Goal: Information Seeking & Learning: Learn about a topic

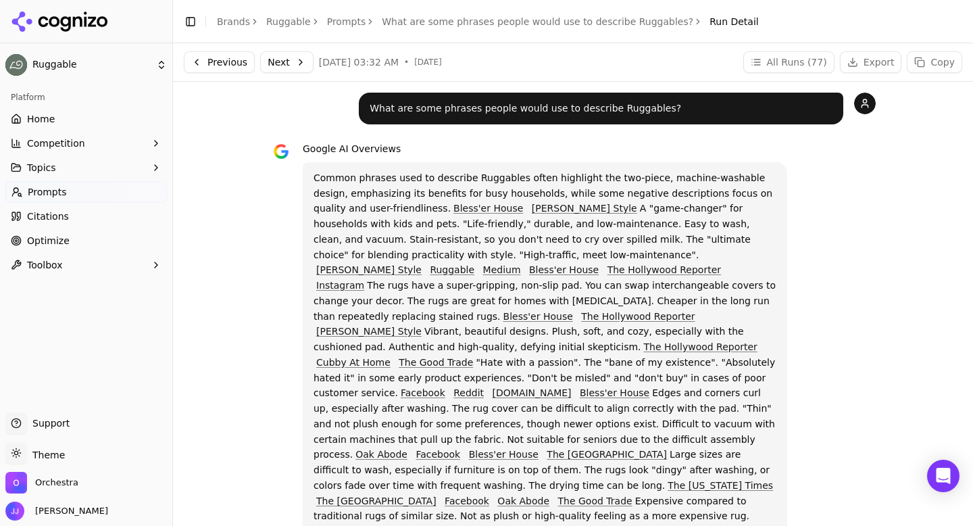
click at [284, 18] on link "Ruggable" at bounding box center [288, 22] width 45 height 14
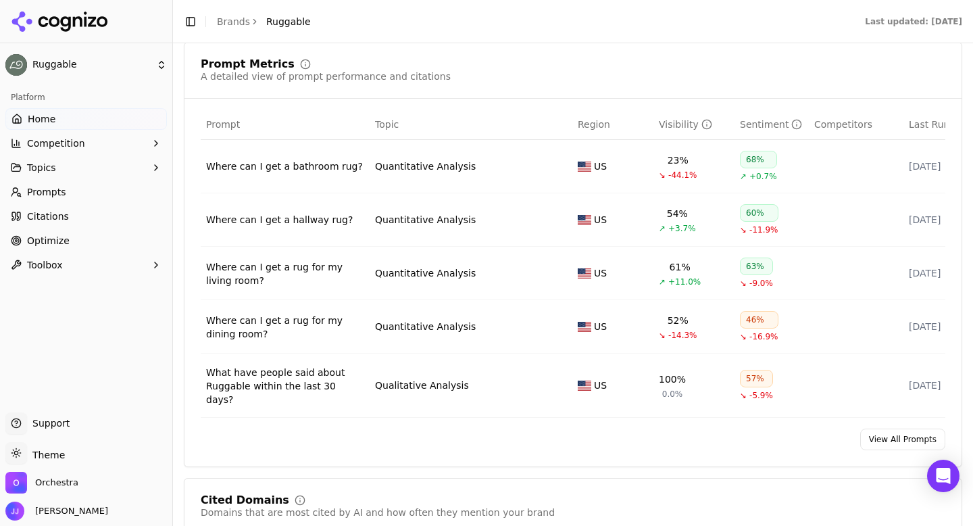
scroll to position [817, 0]
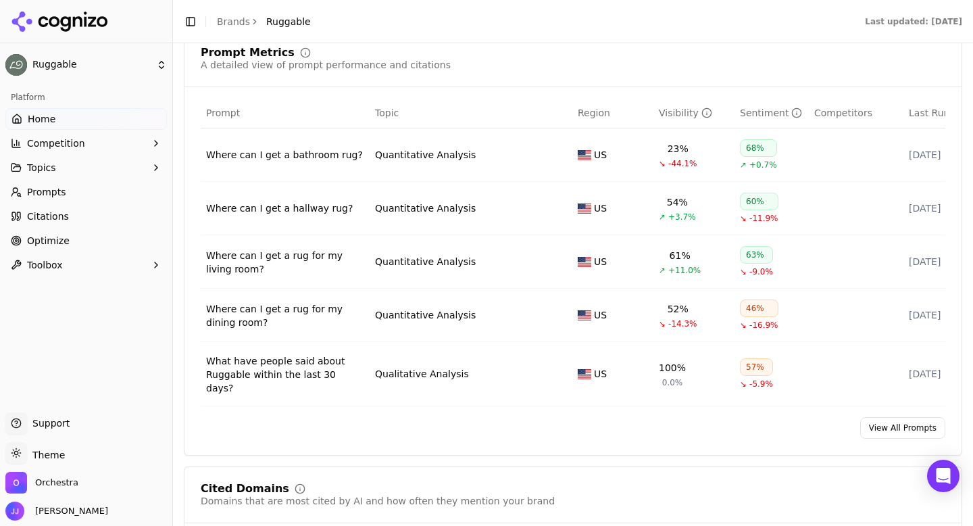
click at [883, 419] on link "View All Prompts" at bounding box center [902, 428] width 85 height 22
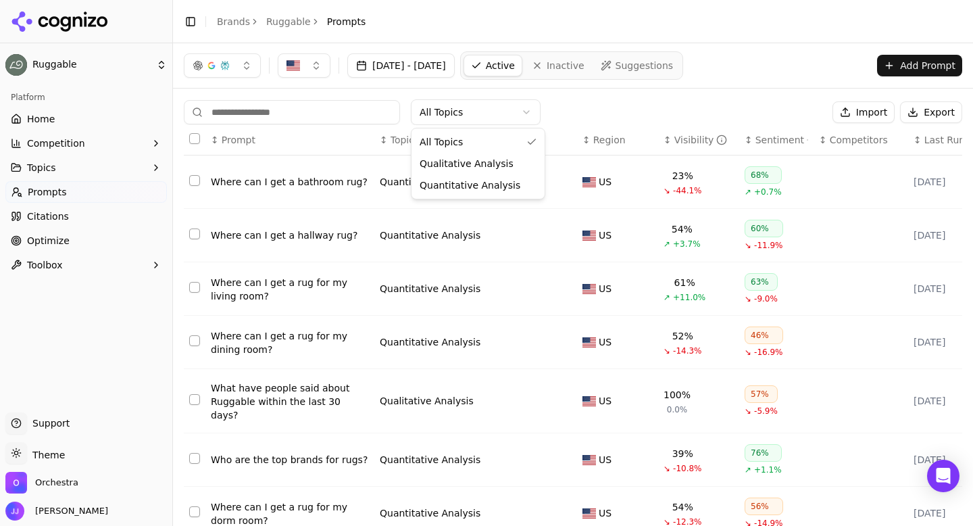
click at [449, 122] on html "Ruggable Platform Home Competition Topics Prompts Citations Optimize Toolbox Su…" at bounding box center [486, 263] width 973 height 526
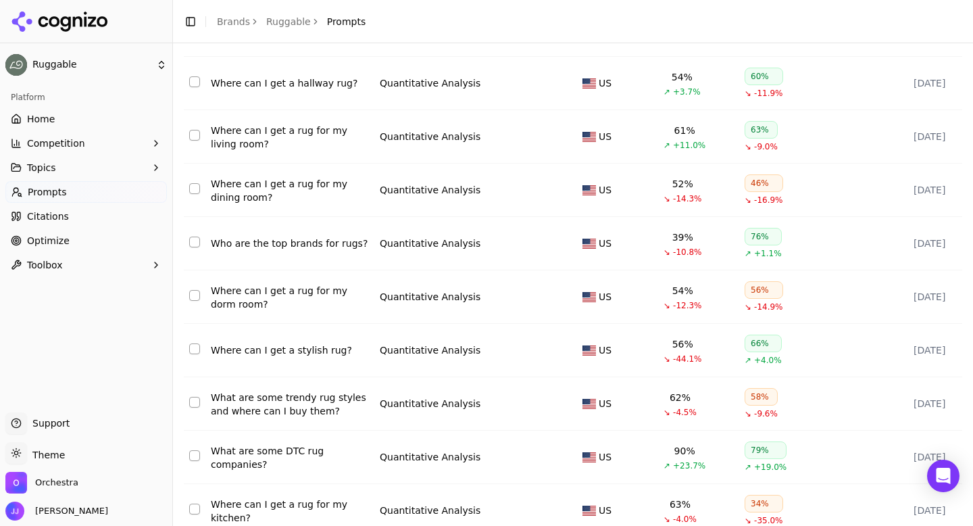
scroll to position [162, 0]
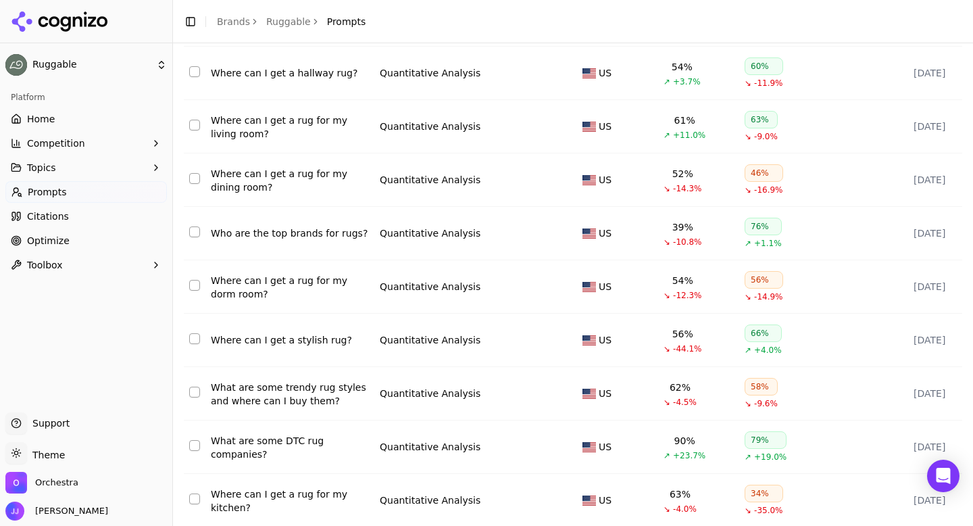
click at [322, 345] on div "Where can I get a stylish rug?" at bounding box center [290, 340] width 158 height 14
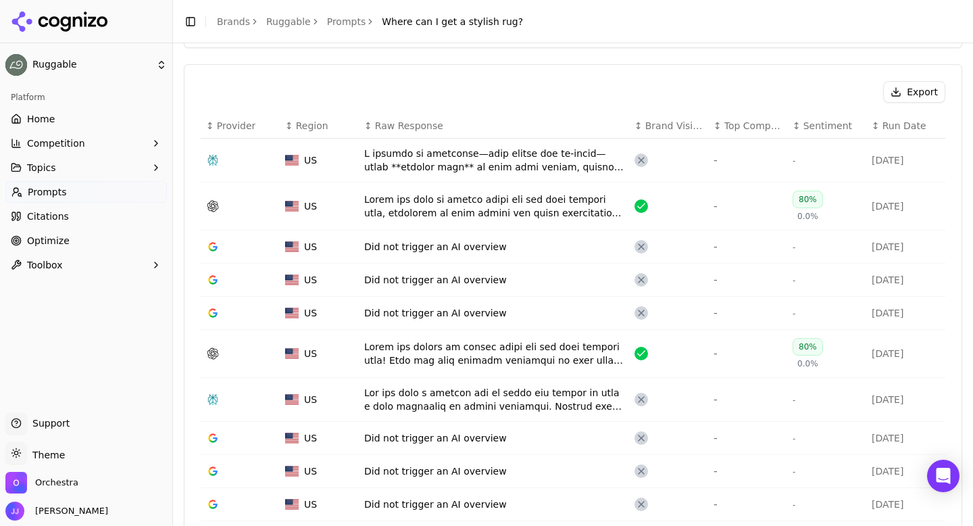
scroll to position [489, 0]
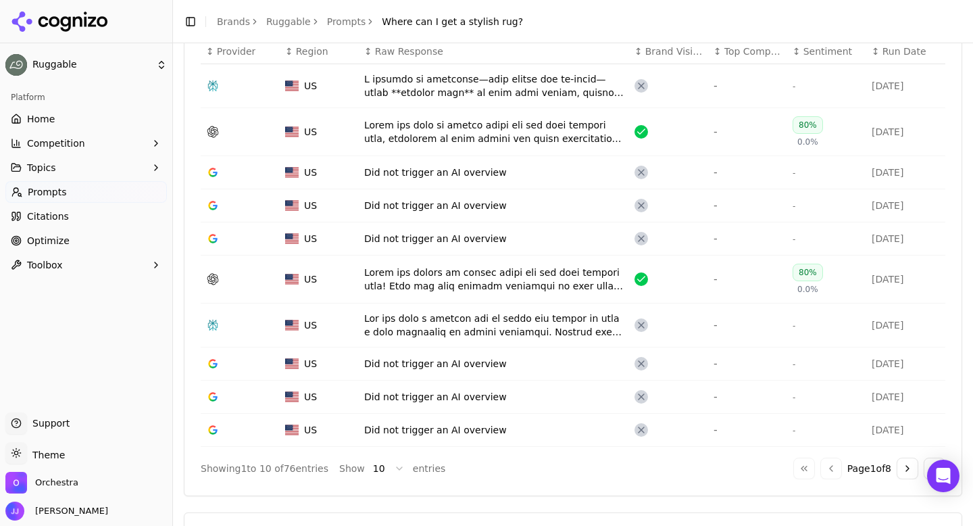
click at [405, 84] on div "Data table" at bounding box center [493, 85] width 259 height 27
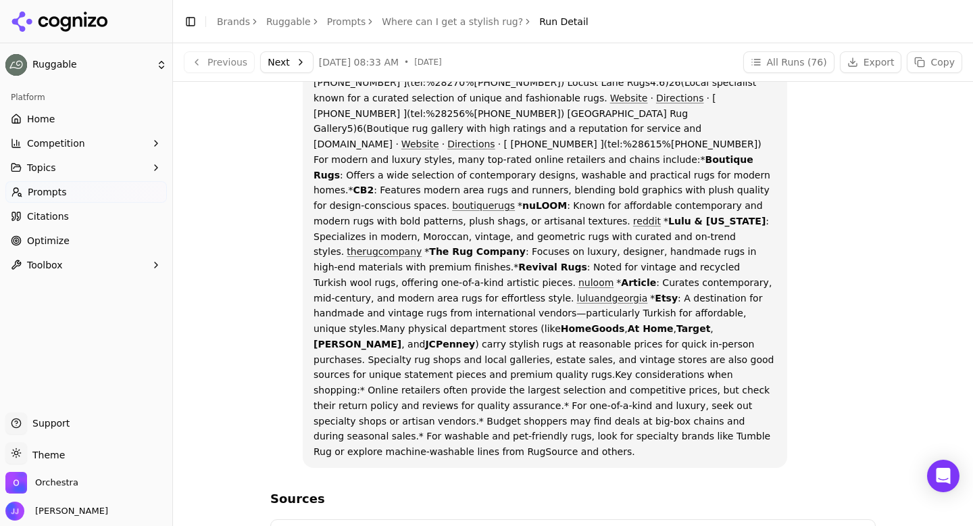
scroll to position [43, 0]
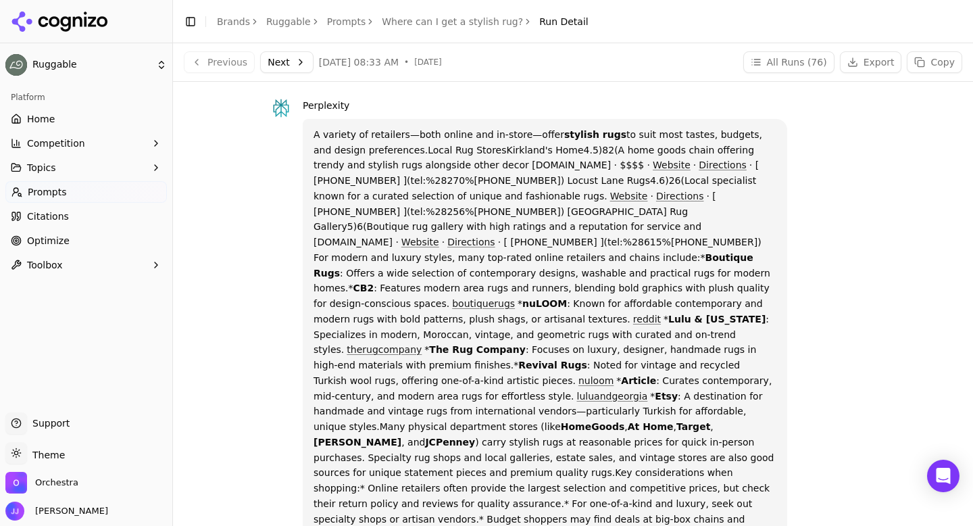
click at [288, 55] on button "Next" at bounding box center [286, 62] width 53 height 22
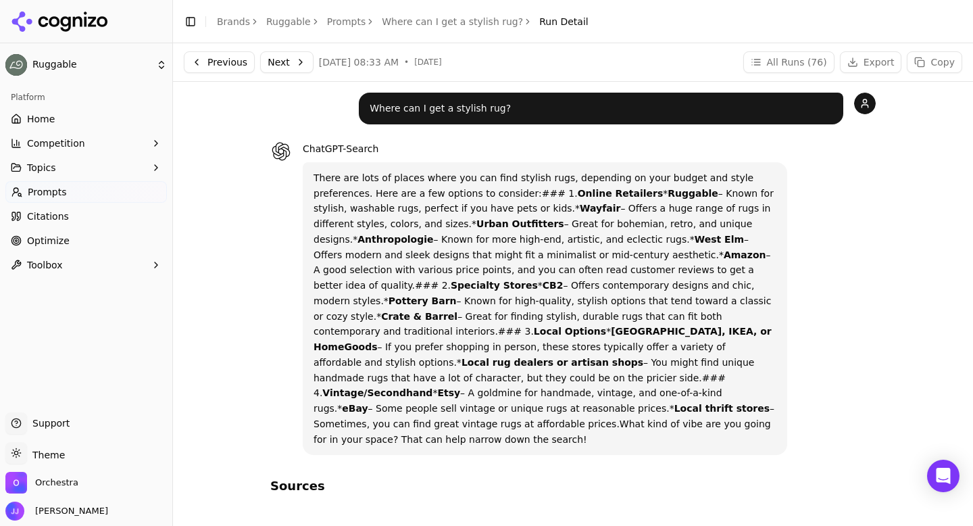
scroll to position [20, 0]
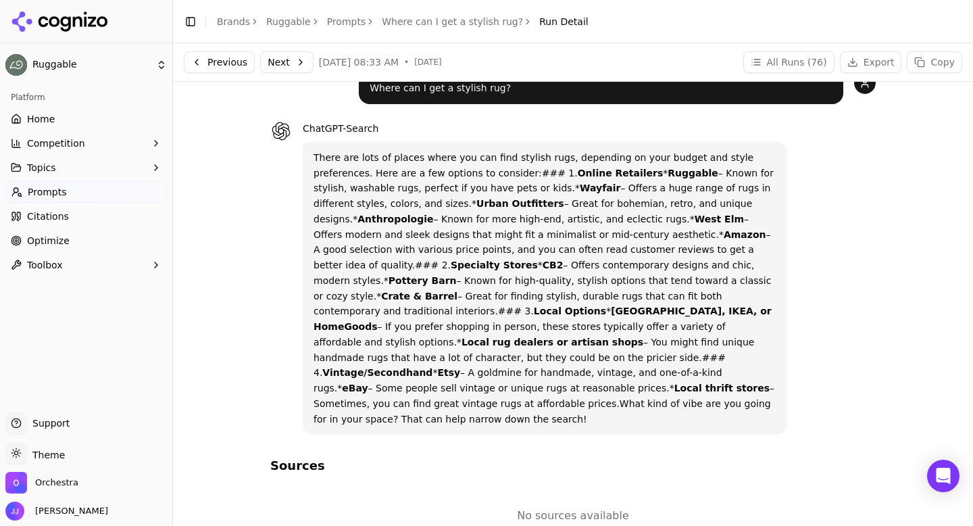
click at [293, 64] on button "Next" at bounding box center [286, 62] width 53 height 22
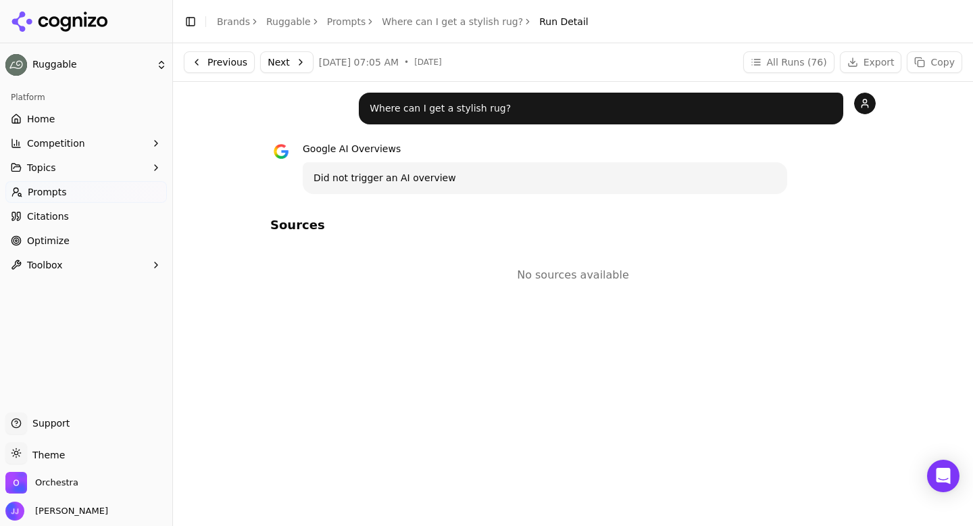
click at [276, 66] on button "Next" at bounding box center [286, 62] width 53 height 22
click at [276, 64] on button "Next" at bounding box center [286, 62] width 53 height 22
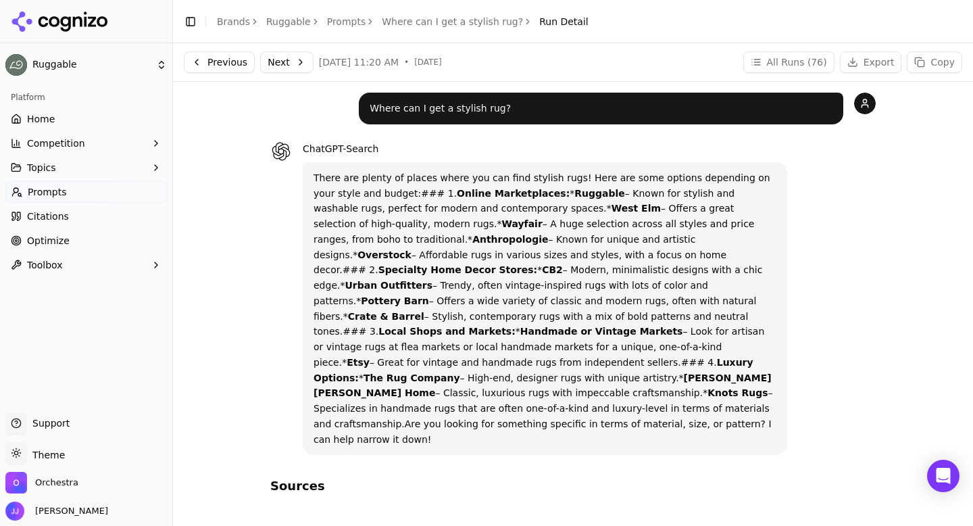
scroll to position [20, 0]
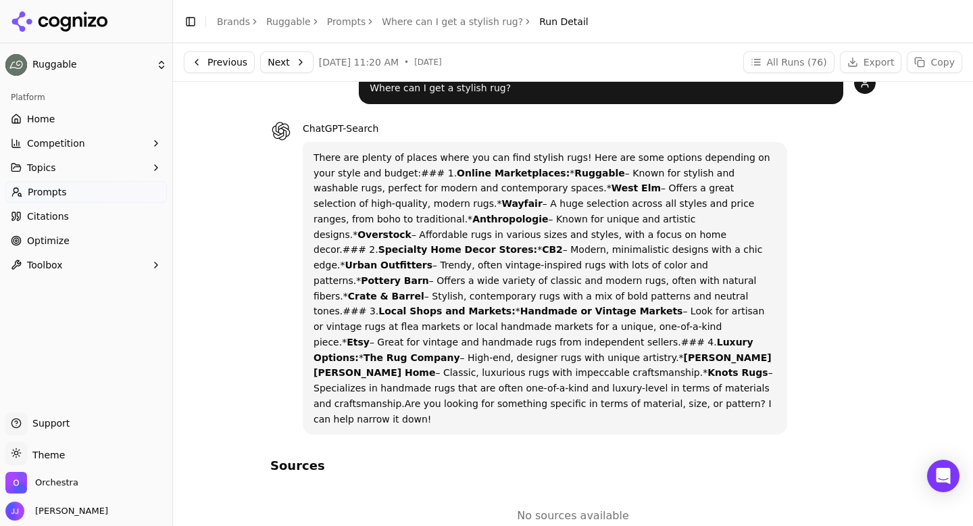
click at [270, 72] on button "Next" at bounding box center [286, 62] width 53 height 22
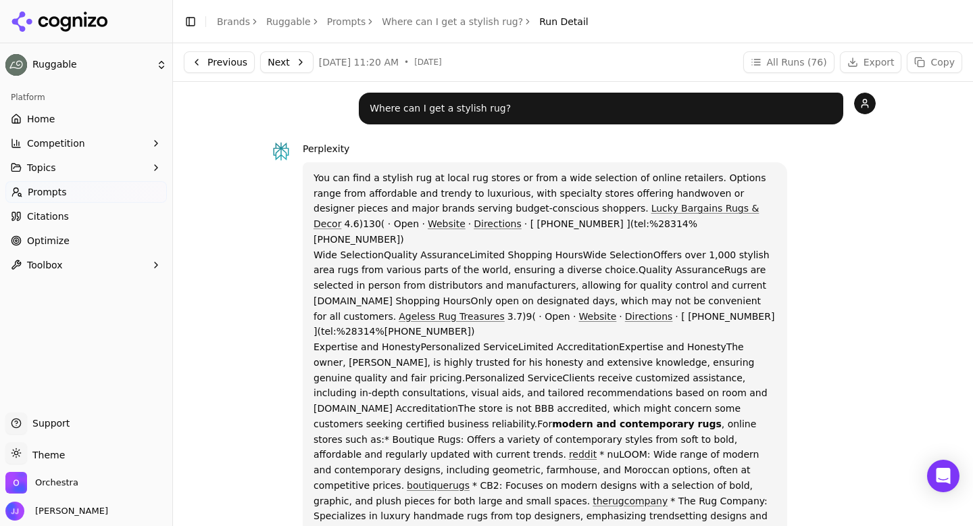
click at [350, 23] on link "Prompts" at bounding box center [346, 22] width 39 height 14
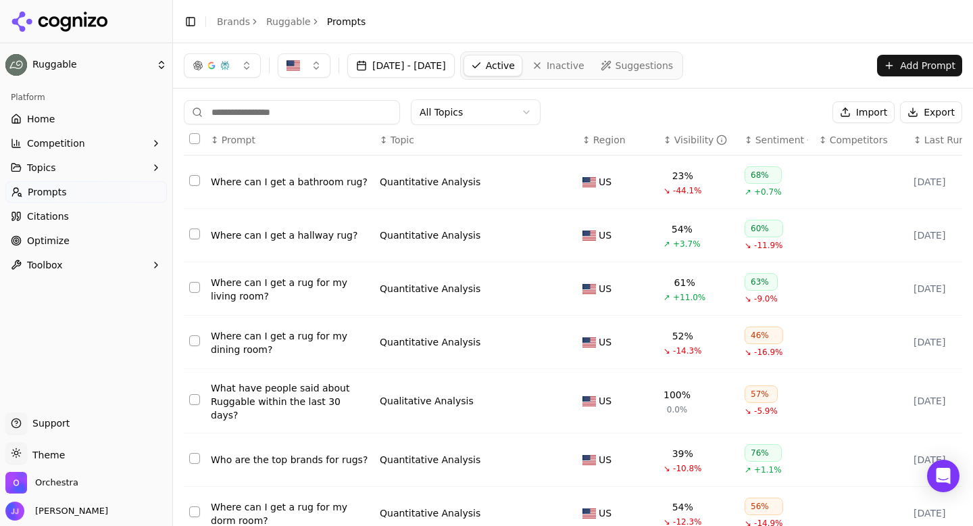
click at [438, 118] on html "Ruggable Platform Home Competition Topics Prompts Citations Optimize Toolbox Su…" at bounding box center [486, 263] width 973 height 526
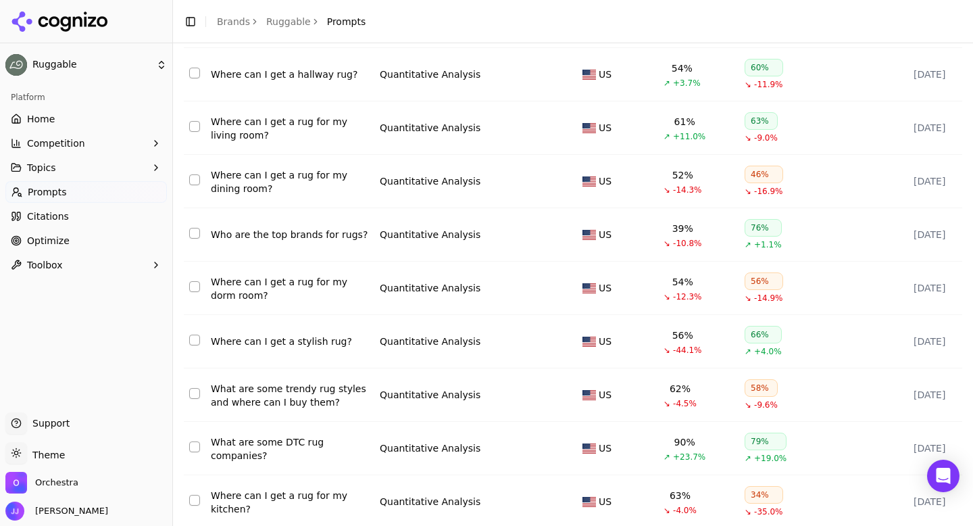
scroll to position [210, 0]
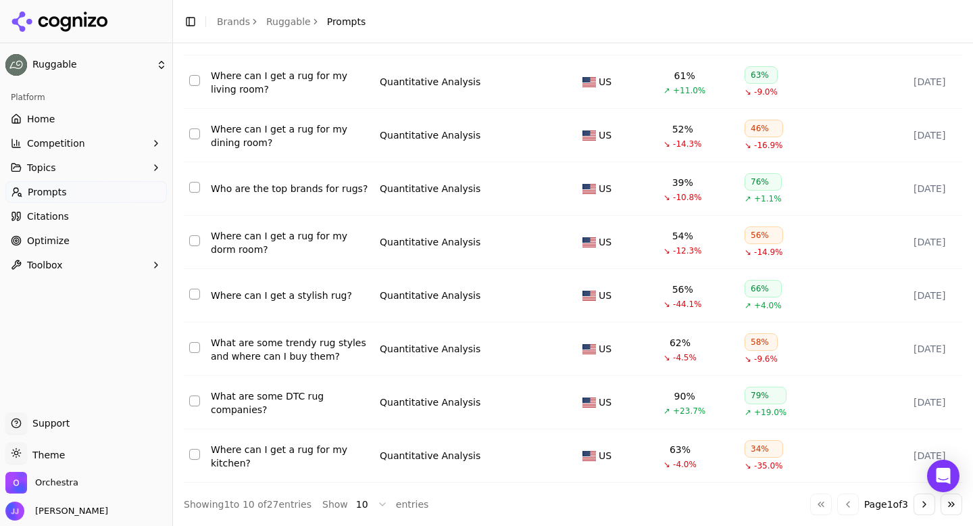
click at [921, 506] on button "Go to next page" at bounding box center [925, 504] width 22 height 22
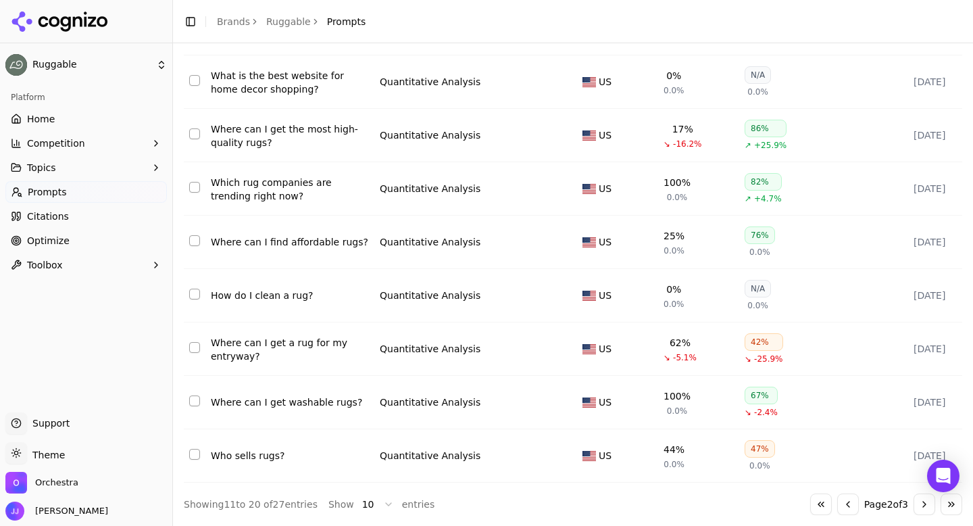
click at [918, 500] on button "Go to next page" at bounding box center [925, 504] width 22 height 22
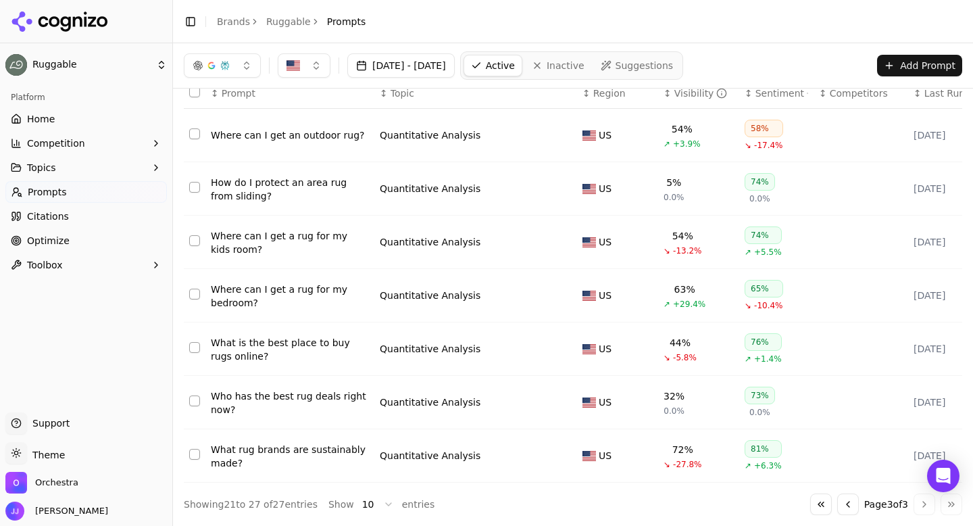
click at [822, 512] on button "Go to first page" at bounding box center [821, 504] width 22 height 22
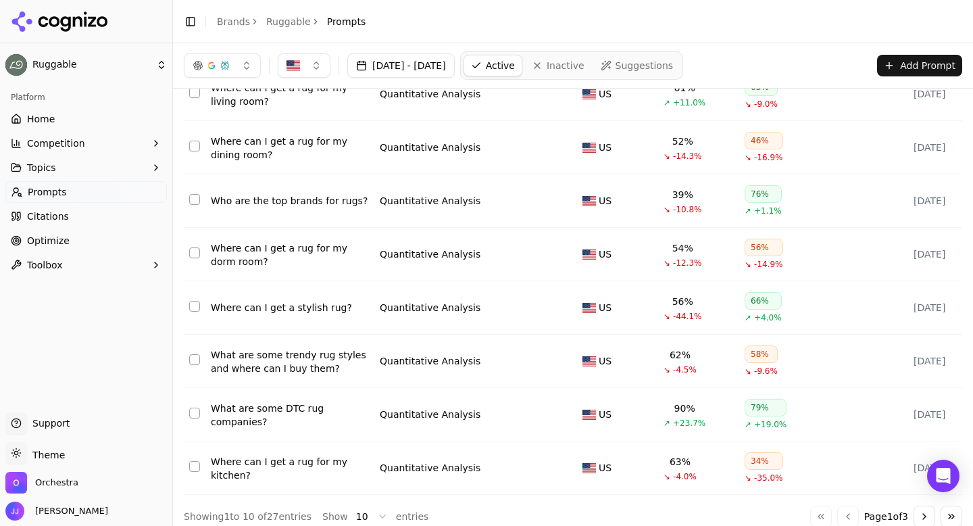
scroll to position [0, 0]
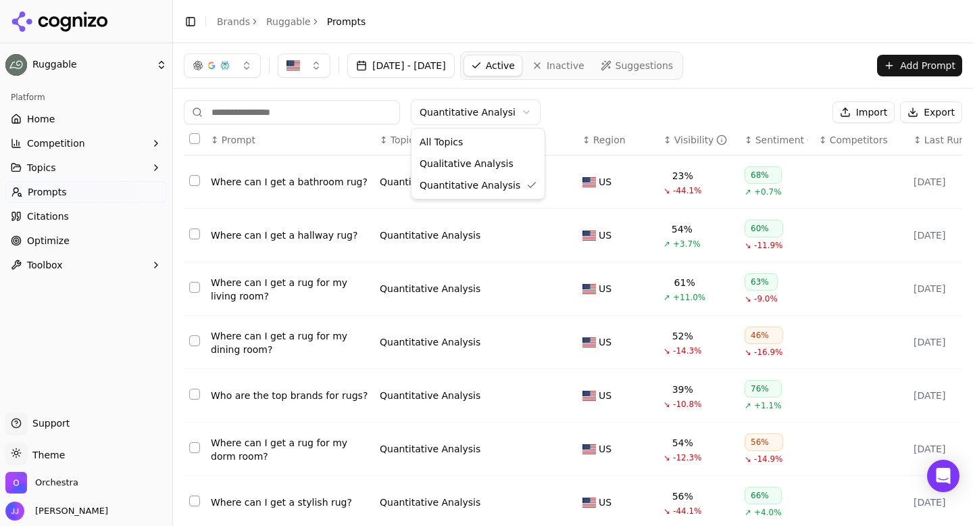
click at [434, 103] on html "Ruggable Platform Home Competition Topics Prompts Citations Optimize Toolbox Su…" at bounding box center [486, 263] width 973 height 526
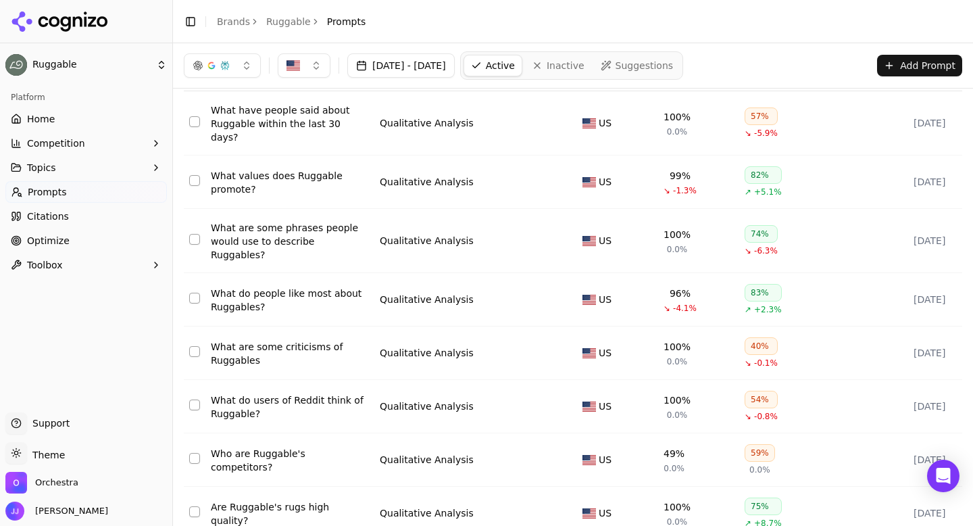
scroll to position [90, 0]
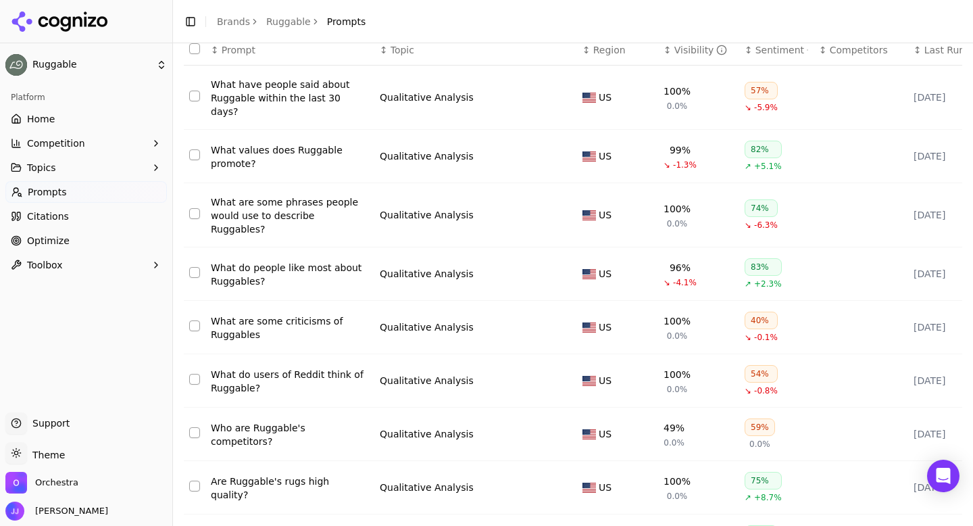
click at [284, 261] on div "What do people like most about Ruggables?" at bounding box center [290, 274] width 158 height 27
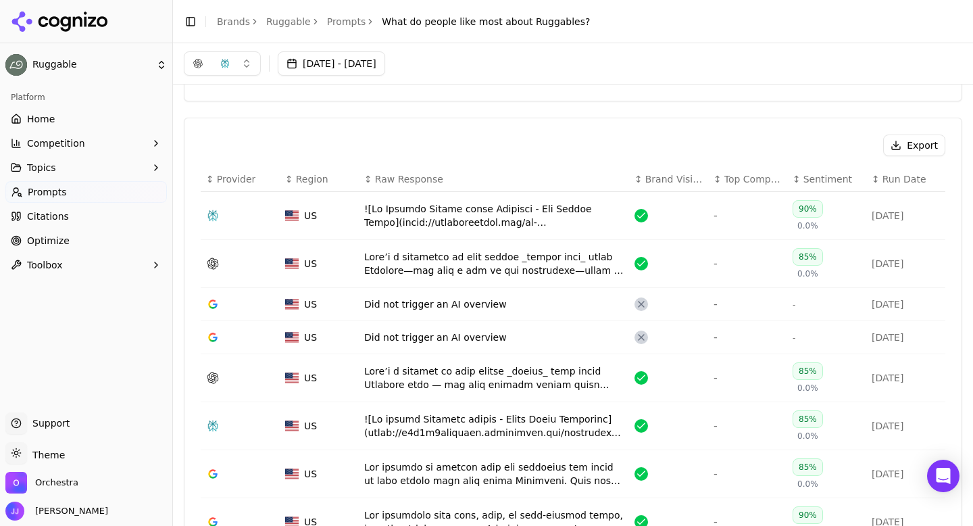
scroll to position [272, 0]
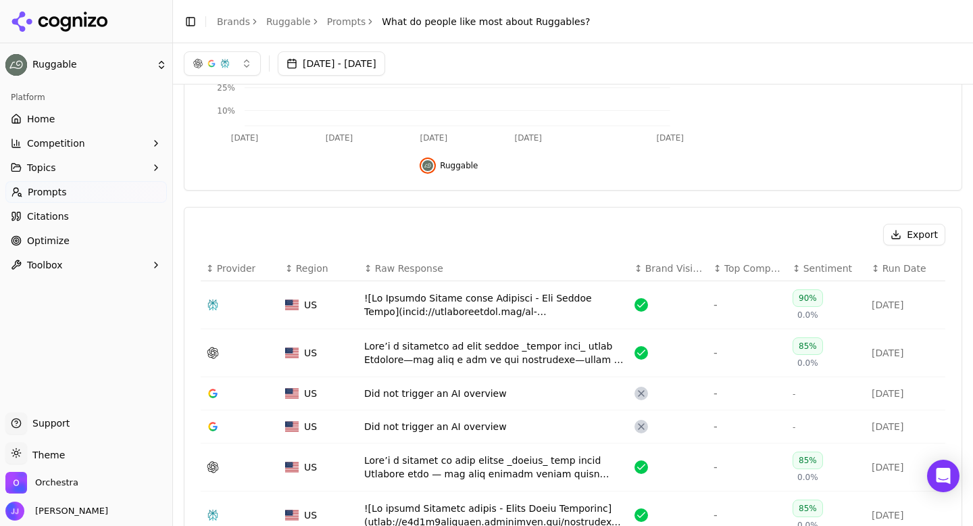
click at [407, 293] on div "Data table" at bounding box center [493, 304] width 259 height 27
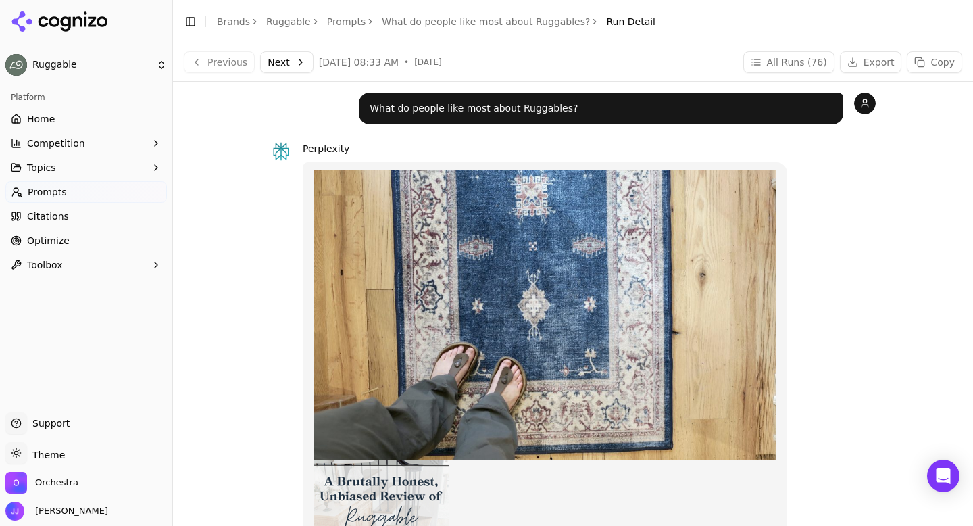
click at [299, 56] on button "Next" at bounding box center [286, 62] width 53 height 22
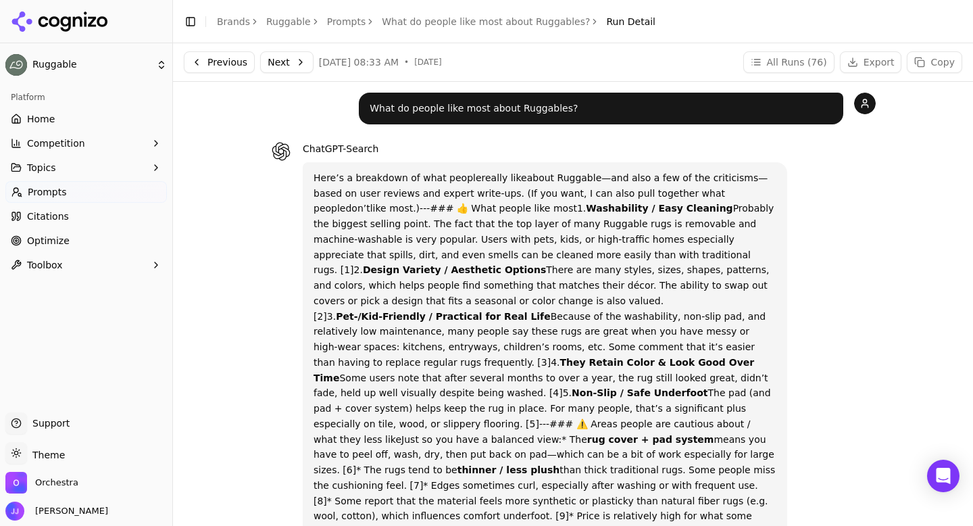
click at [289, 71] on button "Next" at bounding box center [286, 62] width 53 height 22
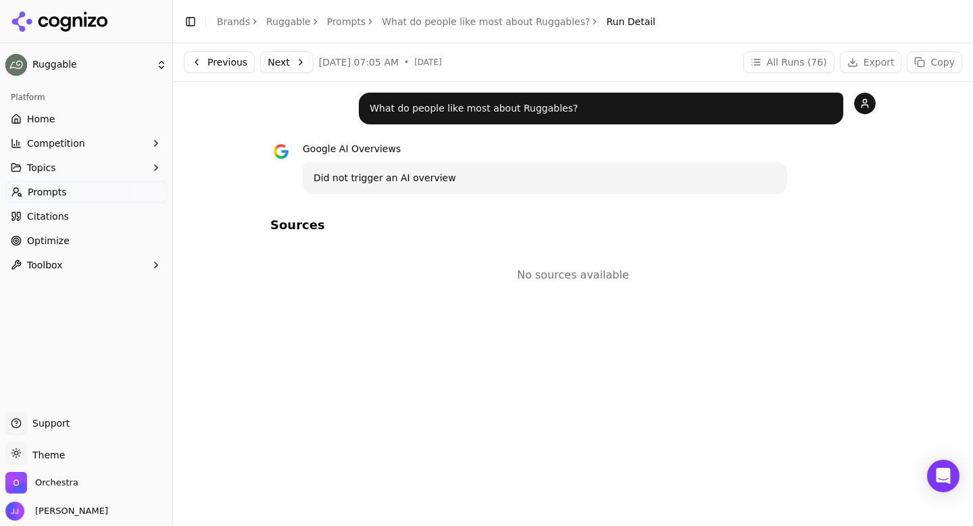
click at [299, 73] on div "Previous Next [DATE] 07:05 AM • [DATE] All Runs ( 76 ) Export Copy" at bounding box center [573, 62] width 800 height 38
click at [299, 69] on button "Next" at bounding box center [286, 62] width 53 height 22
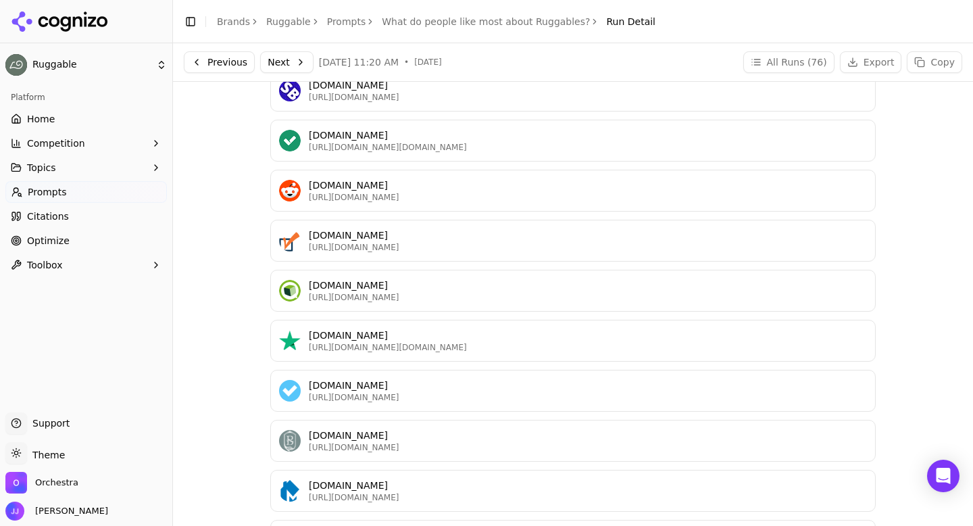
scroll to position [122, 0]
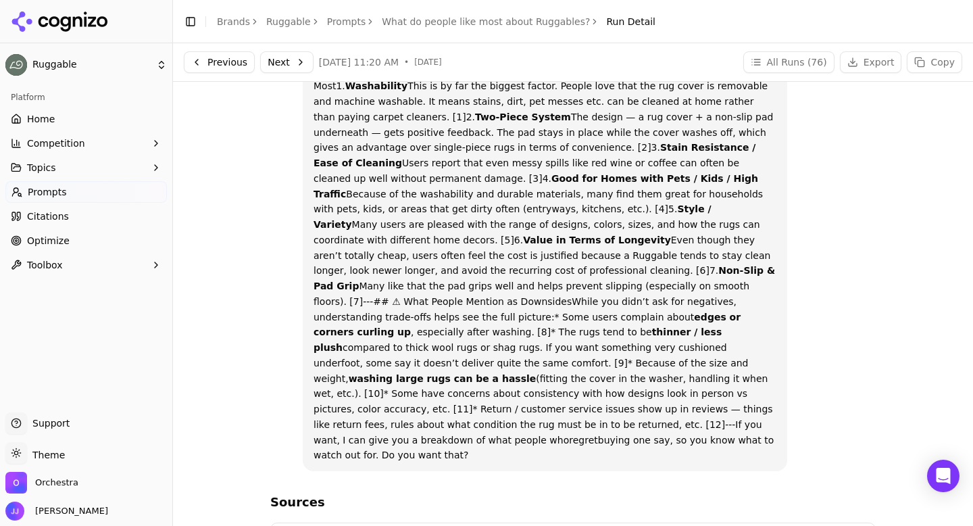
click at [278, 62] on button "Next" at bounding box center [286, 62] width 53 height 22
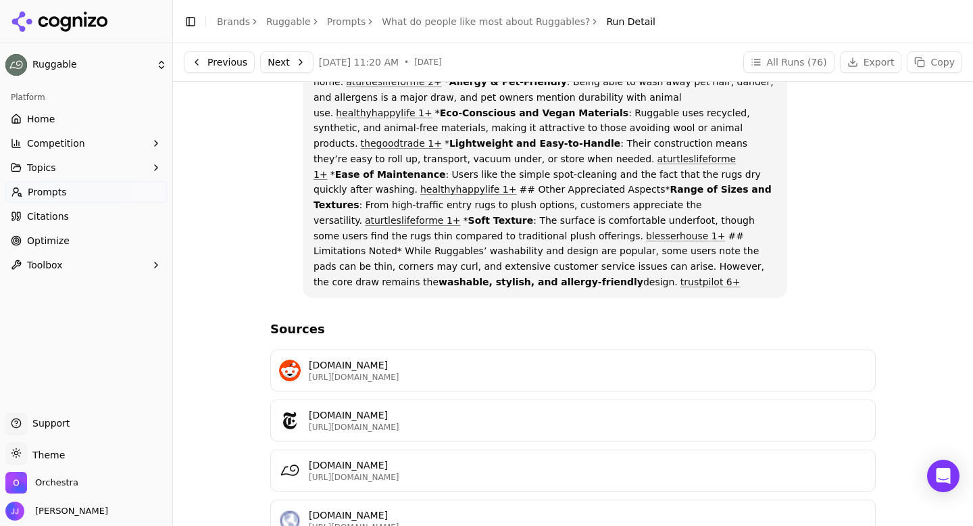
scroll to position [1366, 0]
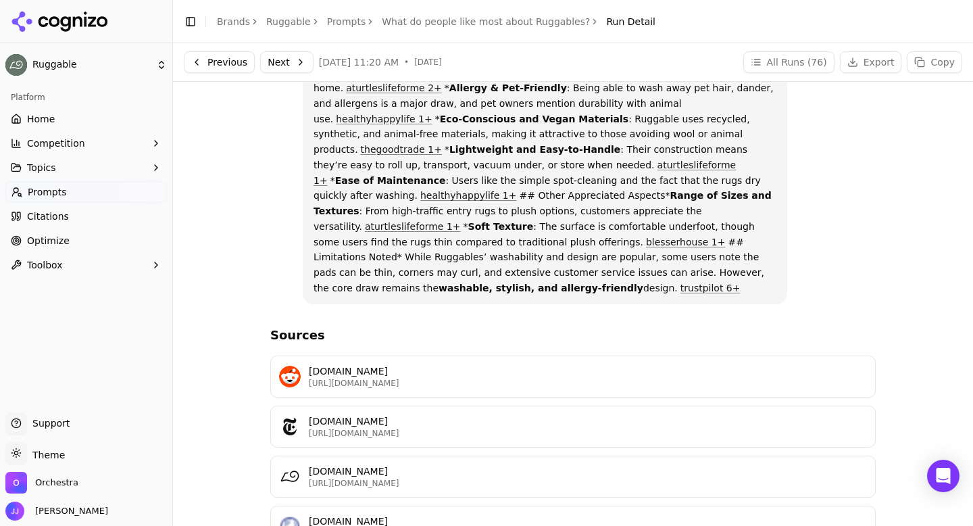
click at [351, 21] on link "Prompts" at bounding box center [346, 22] width 39 height 14
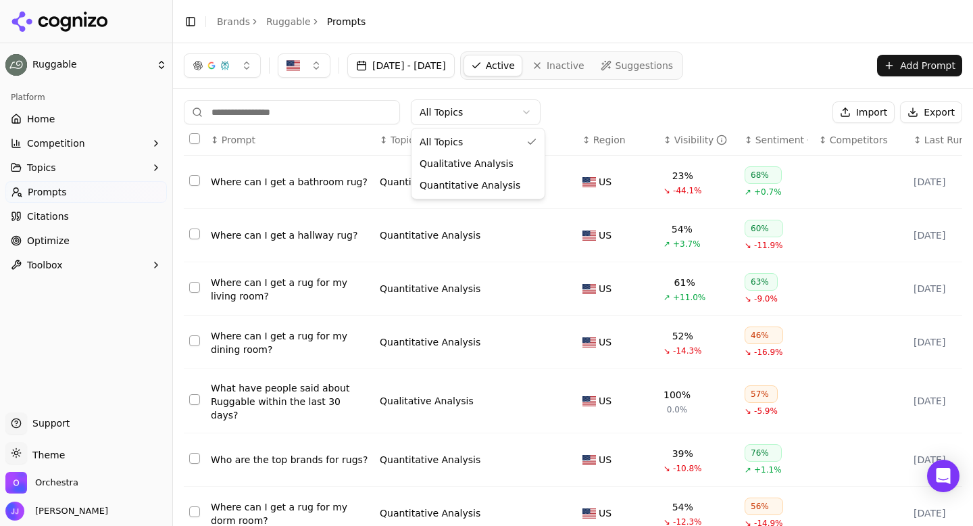
click at [446, 110] on html "Ruggable Platform Home Competition Topics Prompts Citations Optimize Toolbox Su…" at bounding box center [486, 263] width 973 height 526
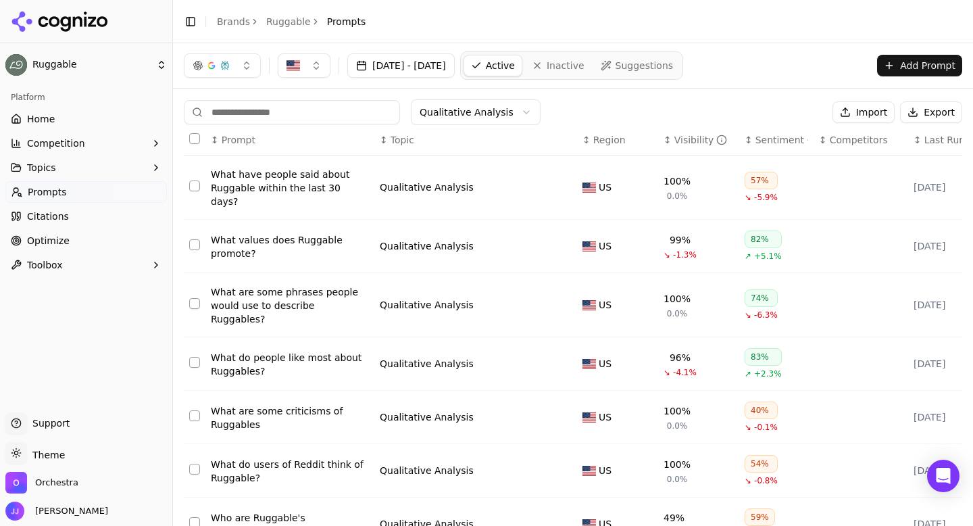
scroll to position [210, 0]
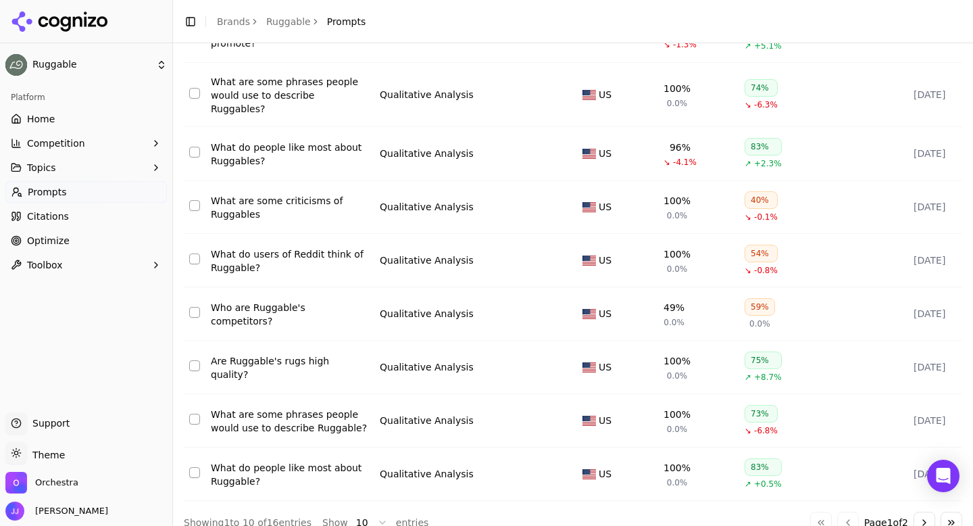
click at [924, 512] on button "Go to next page" at bounding box center [925, 523] width 22 height 22
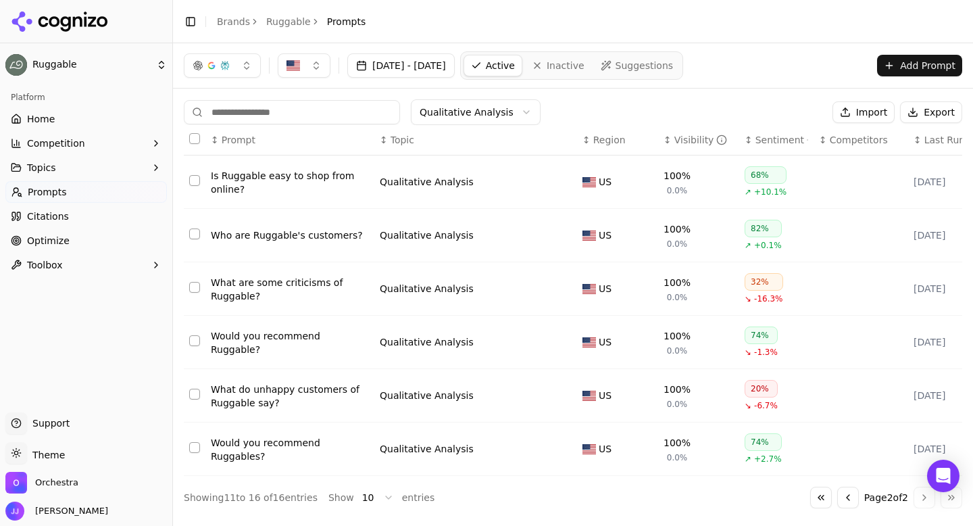
click at [347, 347] on div "Would you recommend Ruggable?" at bounding box center [290, 342] width 158 height 27
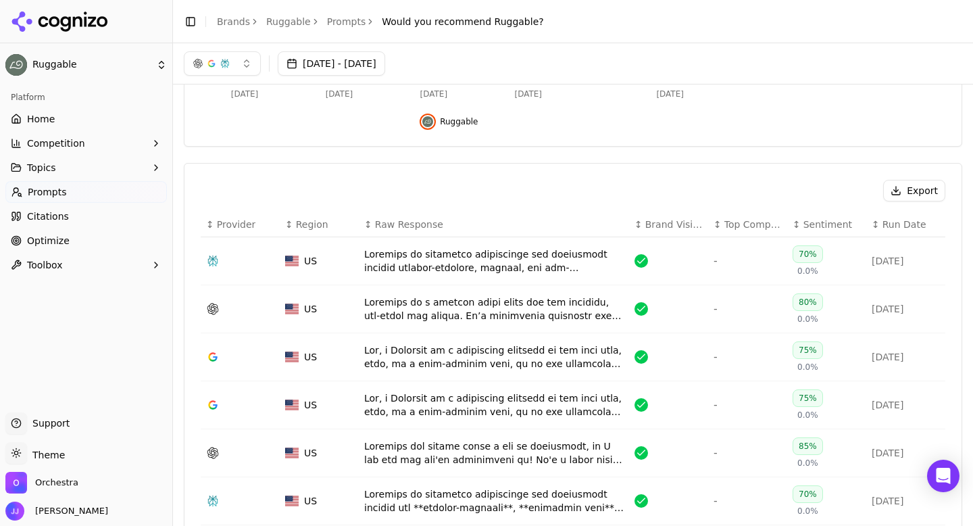
scroll to position [313, 0]
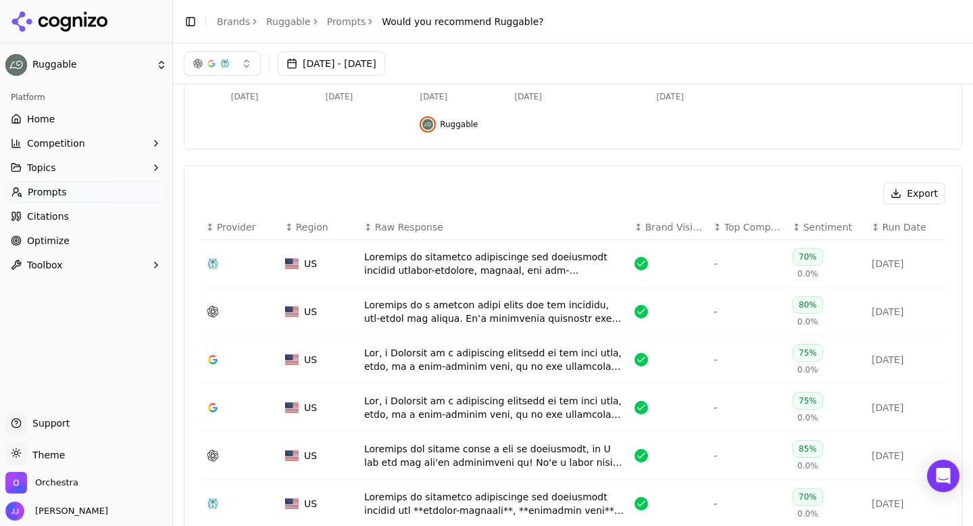
click at [397, 255] on div "Data table" at bounding box center [493, 263] width 259 height 27
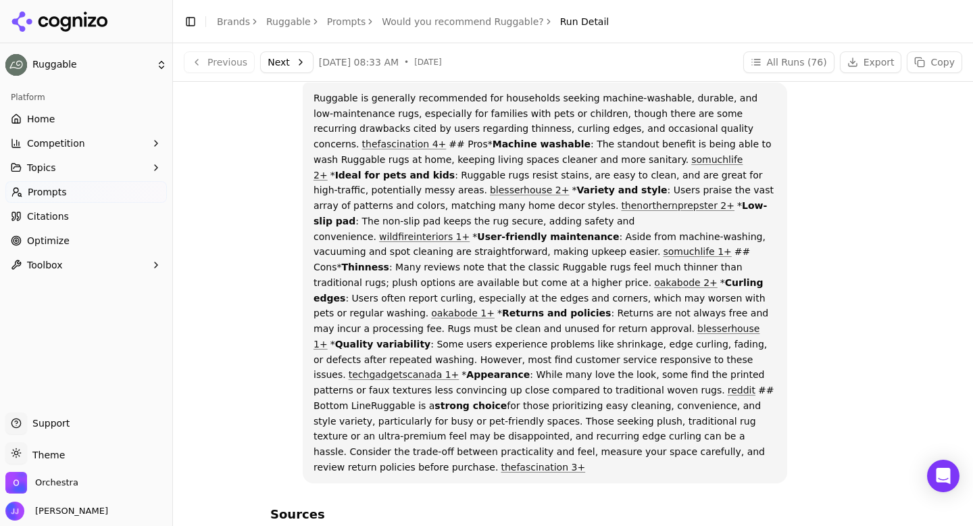
scroll to position [49, 0]
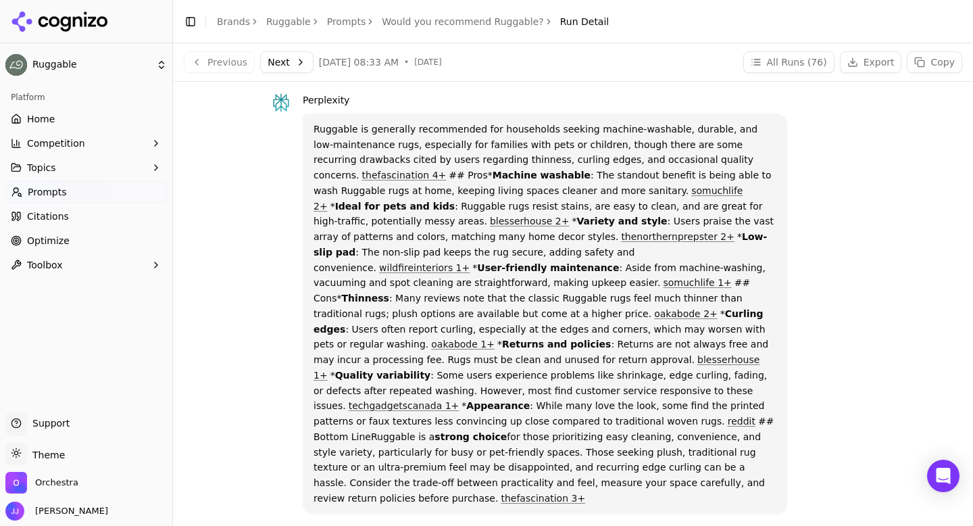
click at [295, 63] on button "Next" at bounding box center [286, 62] width 53 height 22
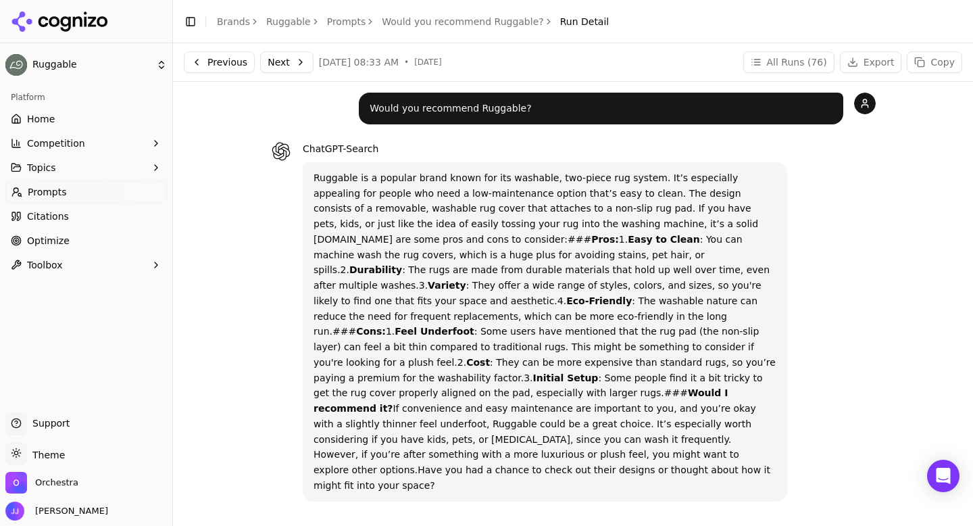
scroll to position [66, 0]
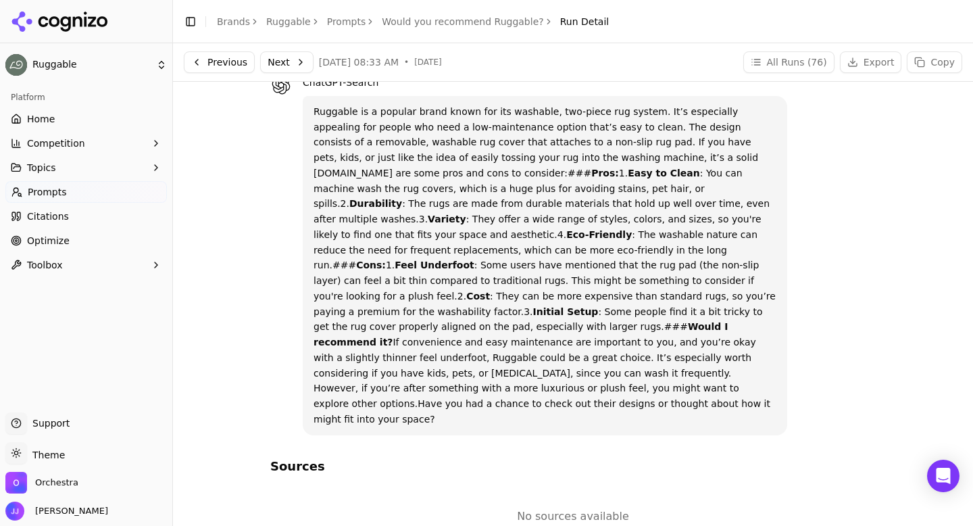
click at [286, 64] on button "Next" at bounding box center [286, 62] width 53 height 22
